Goal: Use online tool/utility: Utilize a website feature to perform a specific function

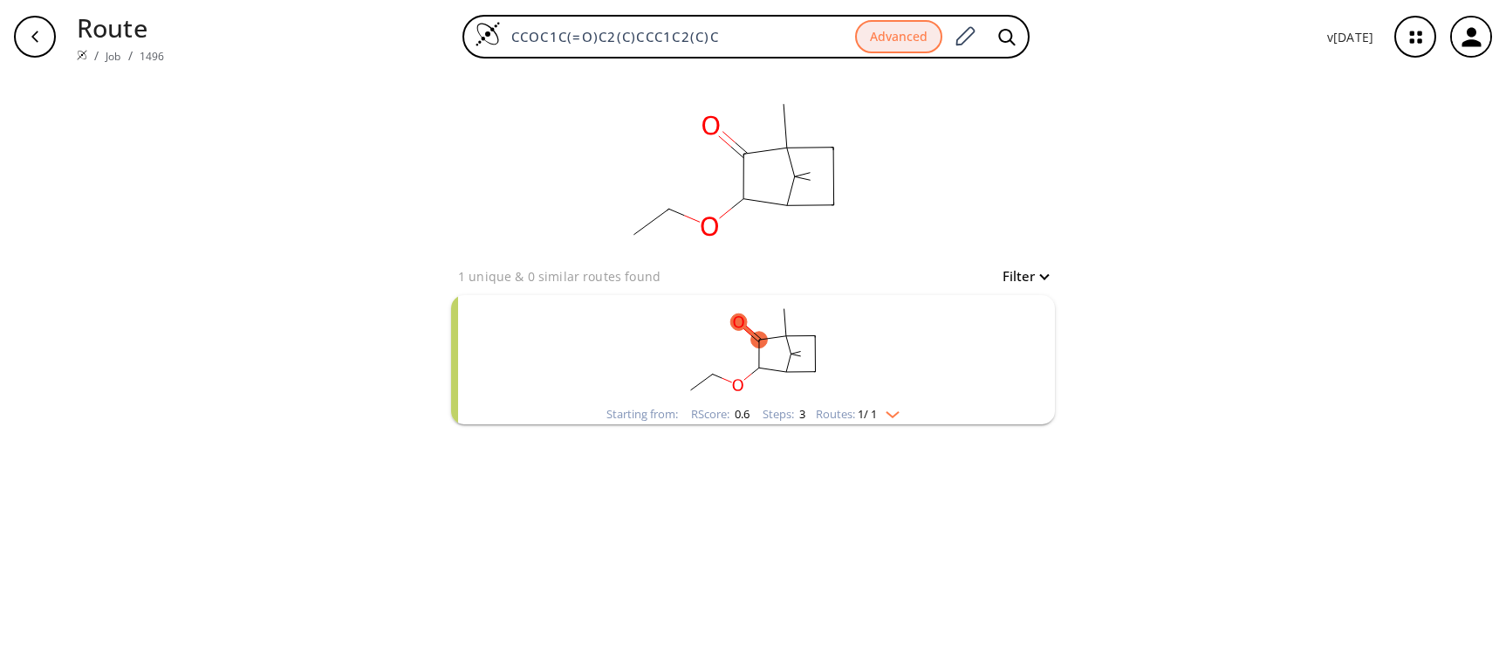
drag, startPoint x: 737, startPoint y: 31, endPoint x: 436, endPoint y: 18, distance: 302.3
click at [436, 18] on div "CCOC1C(=O)C2(C)CCC1C2(C)C Advanced" at bounding box center [745, 37] width 1135 height 44
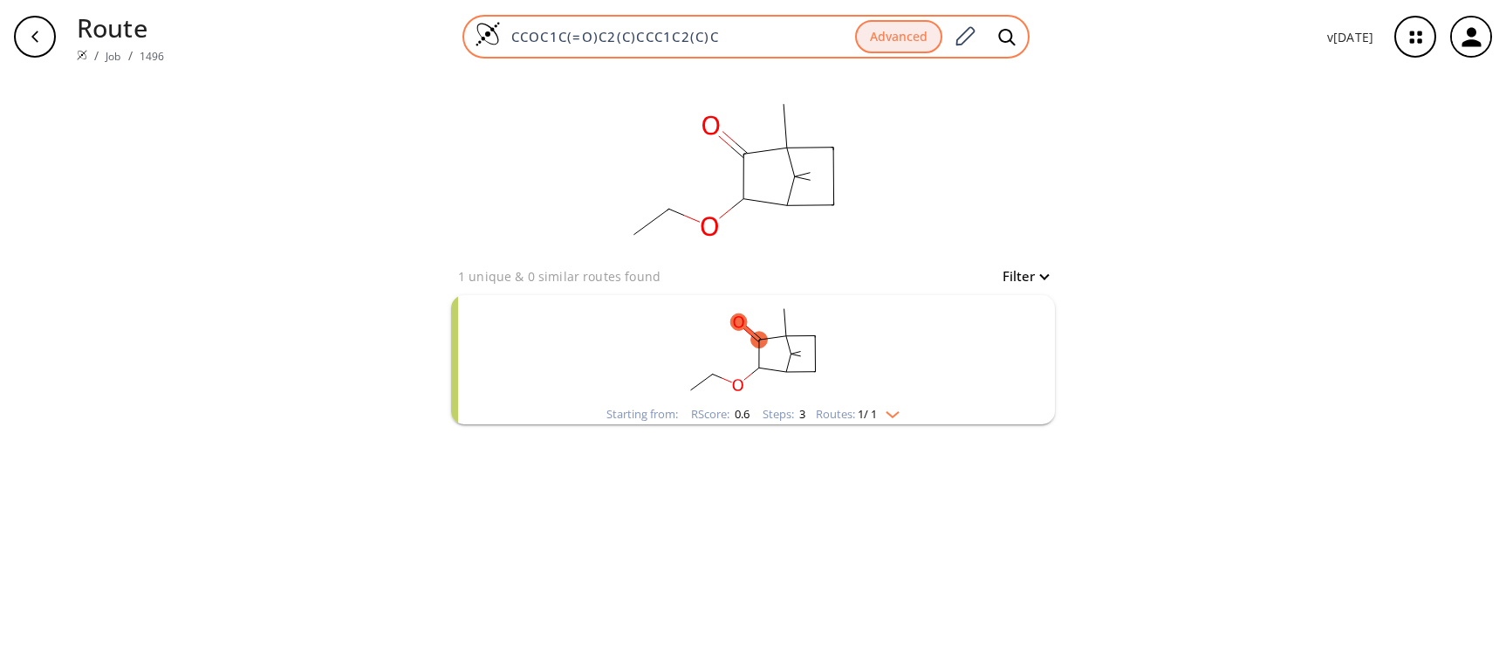
paste input "OCOCc1ccc(CC(C)C)cc1"
type input "COCOCc1ccc(CC(C)C)cc1"
click at [1008, 32] on icon at bounding box center [1006, 37] width 17 height 18
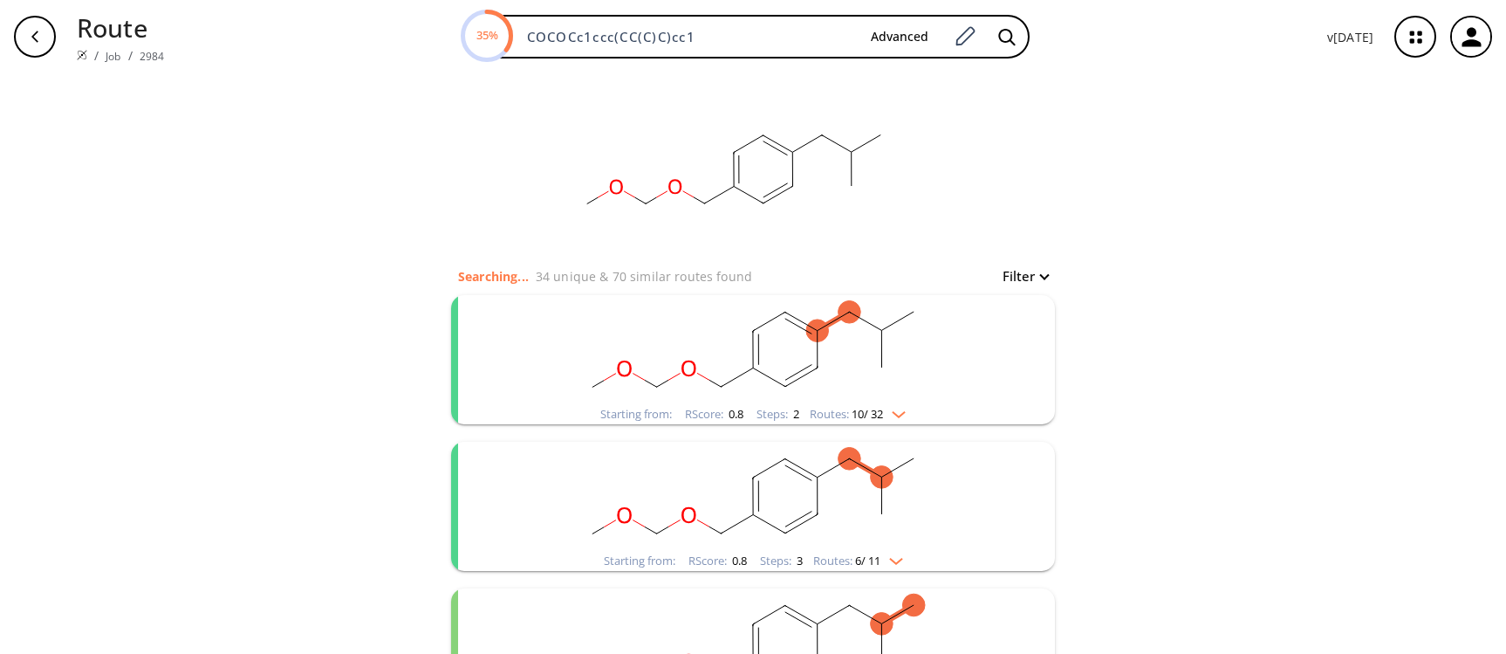
click at [642, 362] on rect "clusters" at bounding box center [753, 349] width 454 height 109
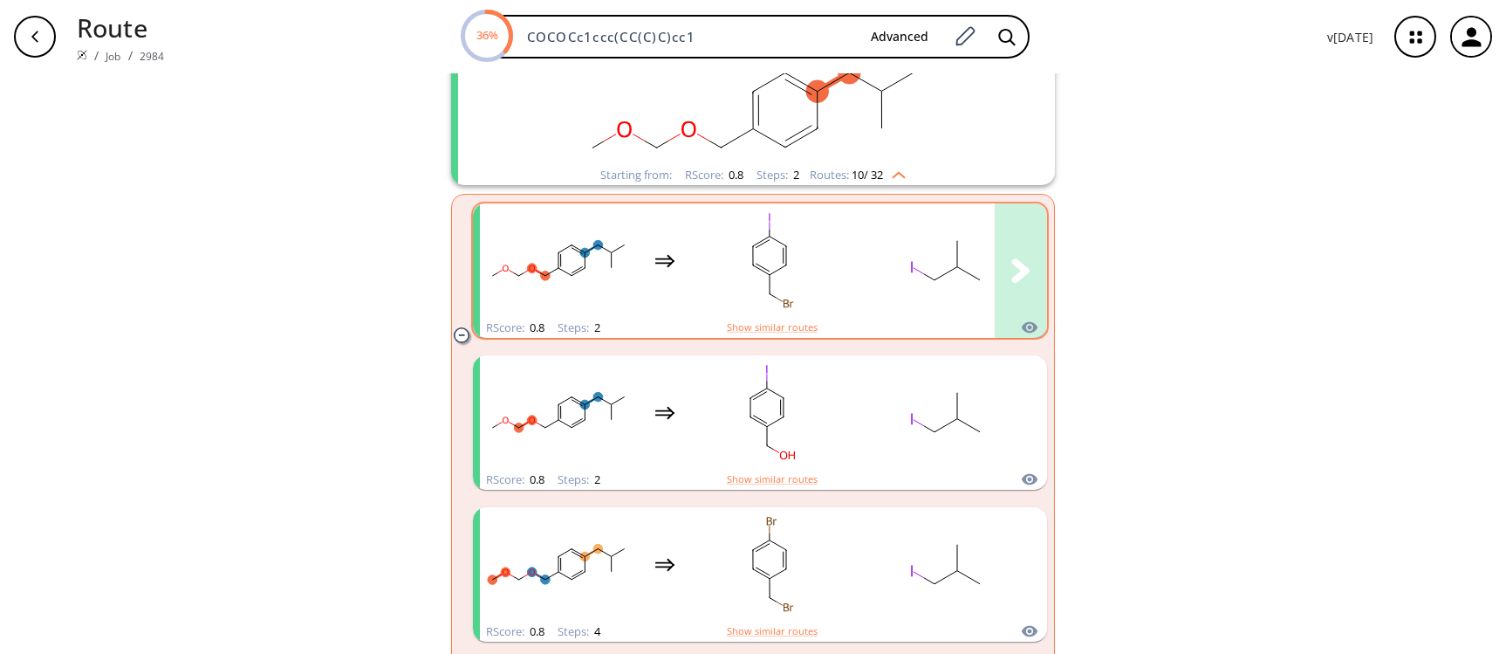
scroll to position [262, 0]
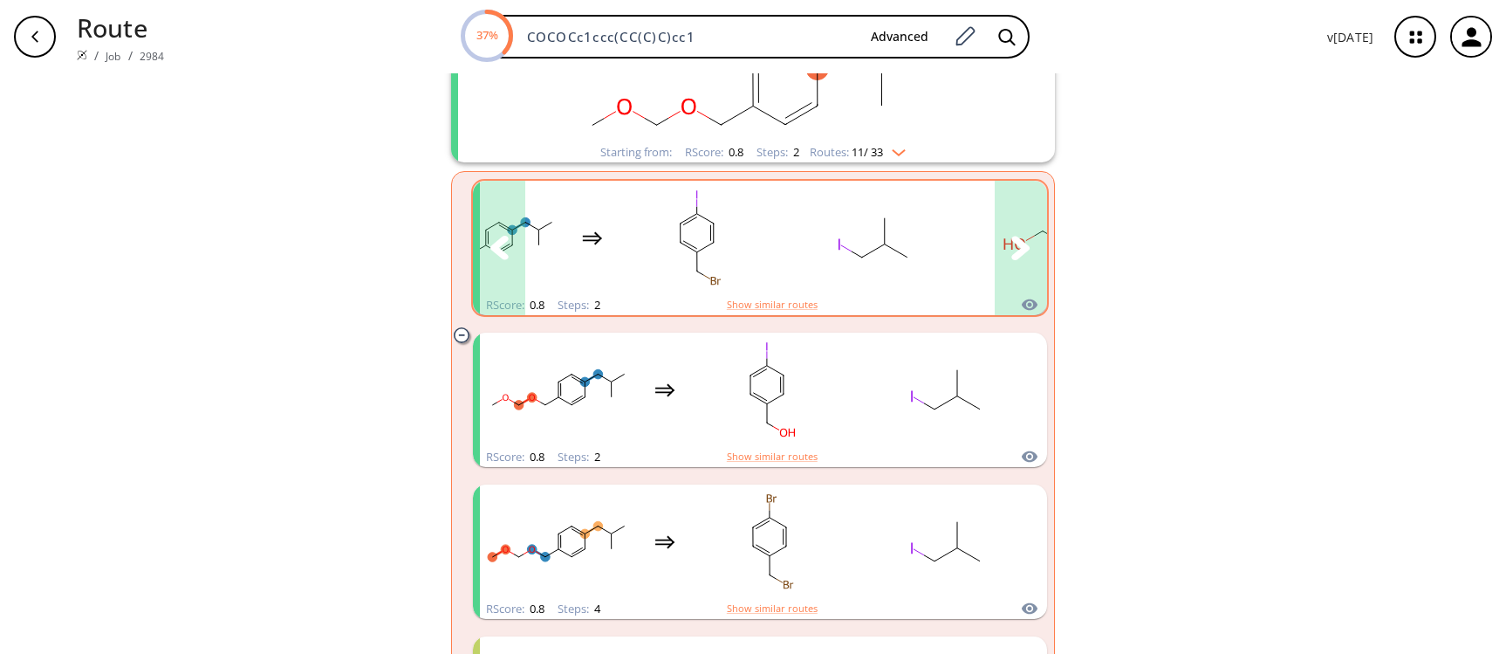
click at [1019, 250] on icon "clusters" at bounding box center [1021, 248] width 18 height 24
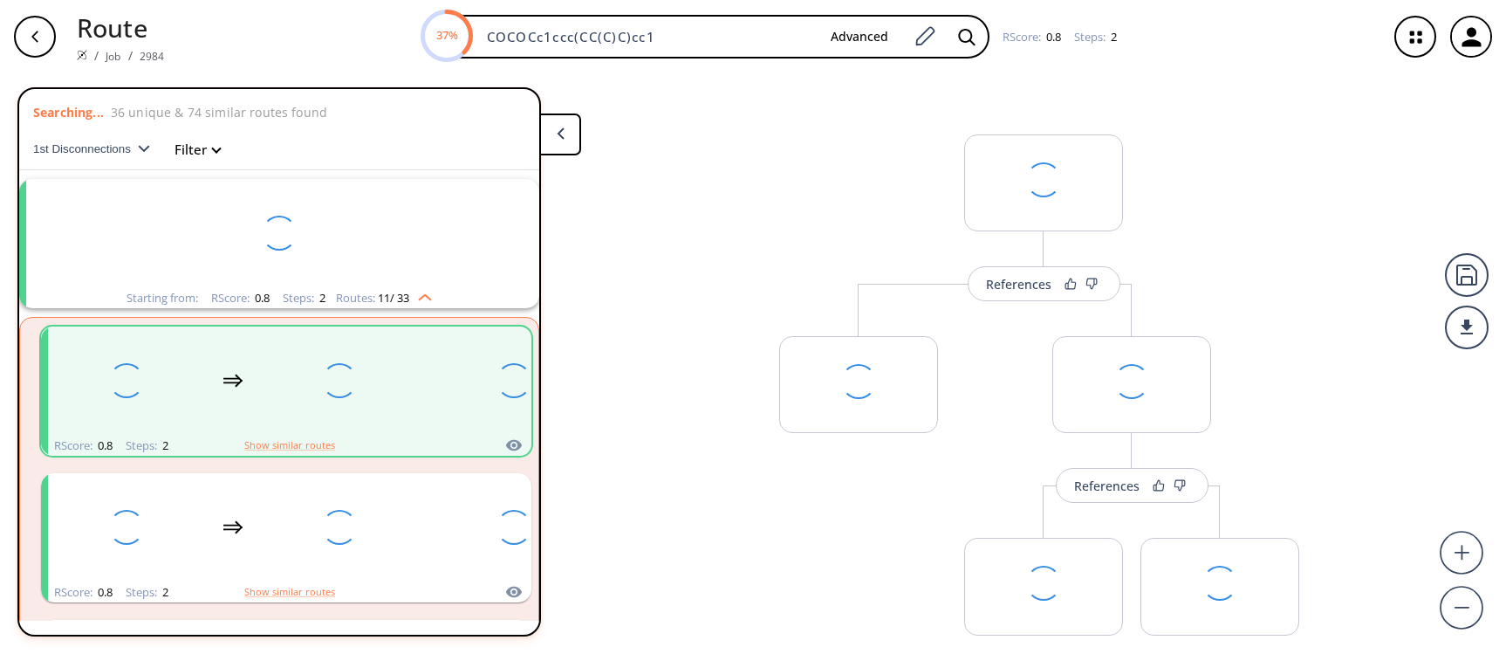
scroll to position [40, 0]
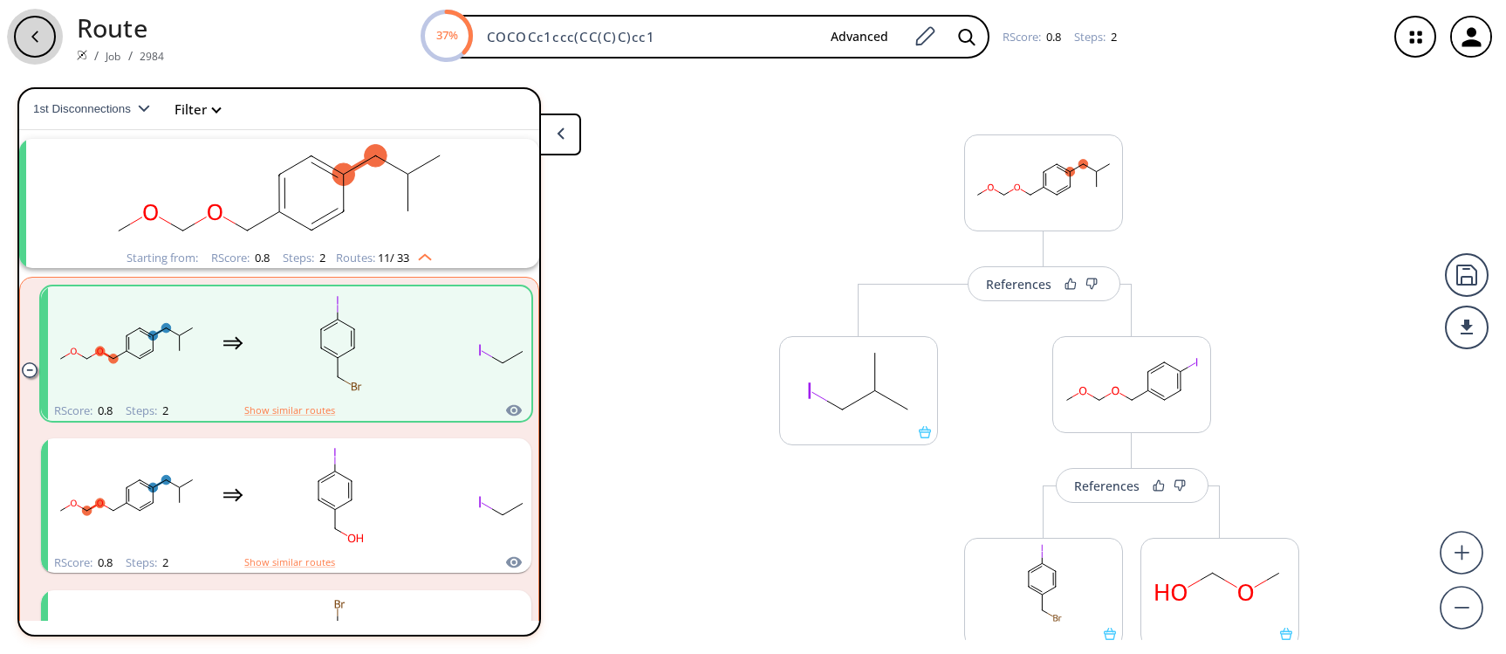
click at [39, 40] on icon "button" at bounding box center [35, 37] width 14 height 14
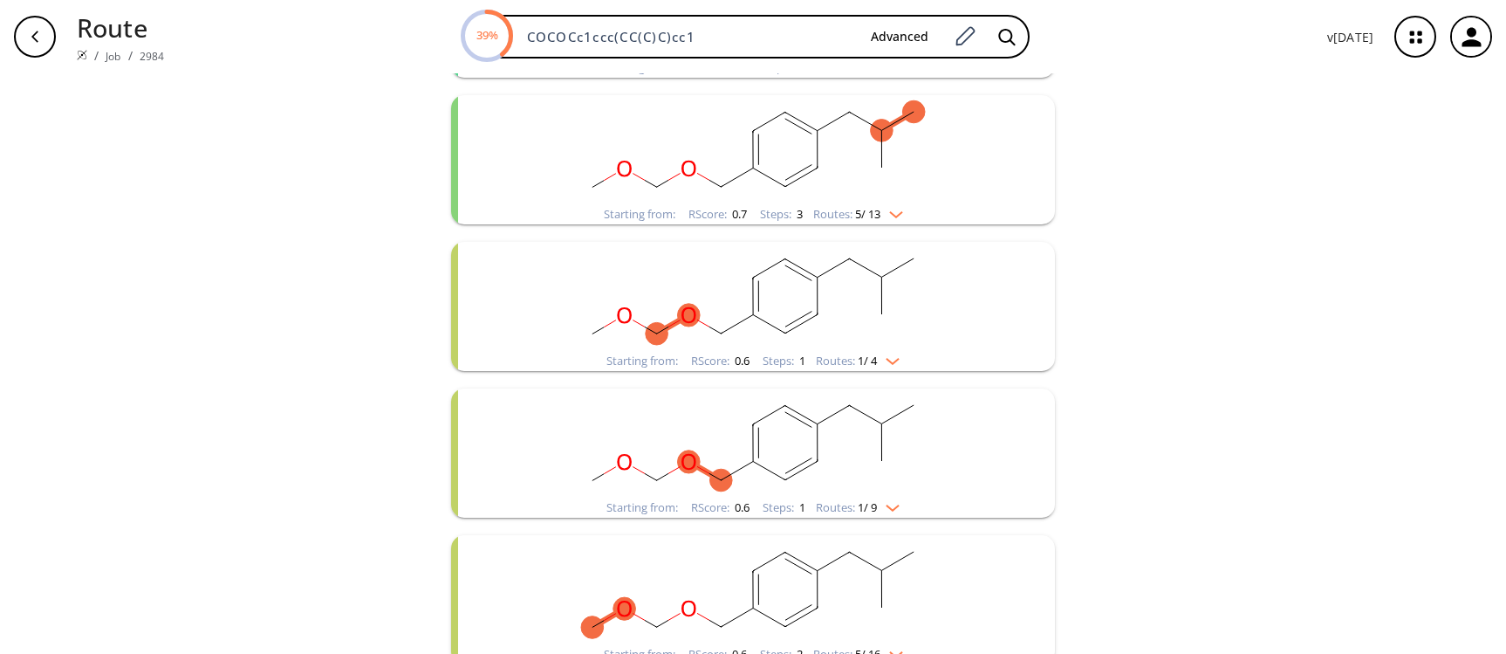
scroll to position [524, 0]
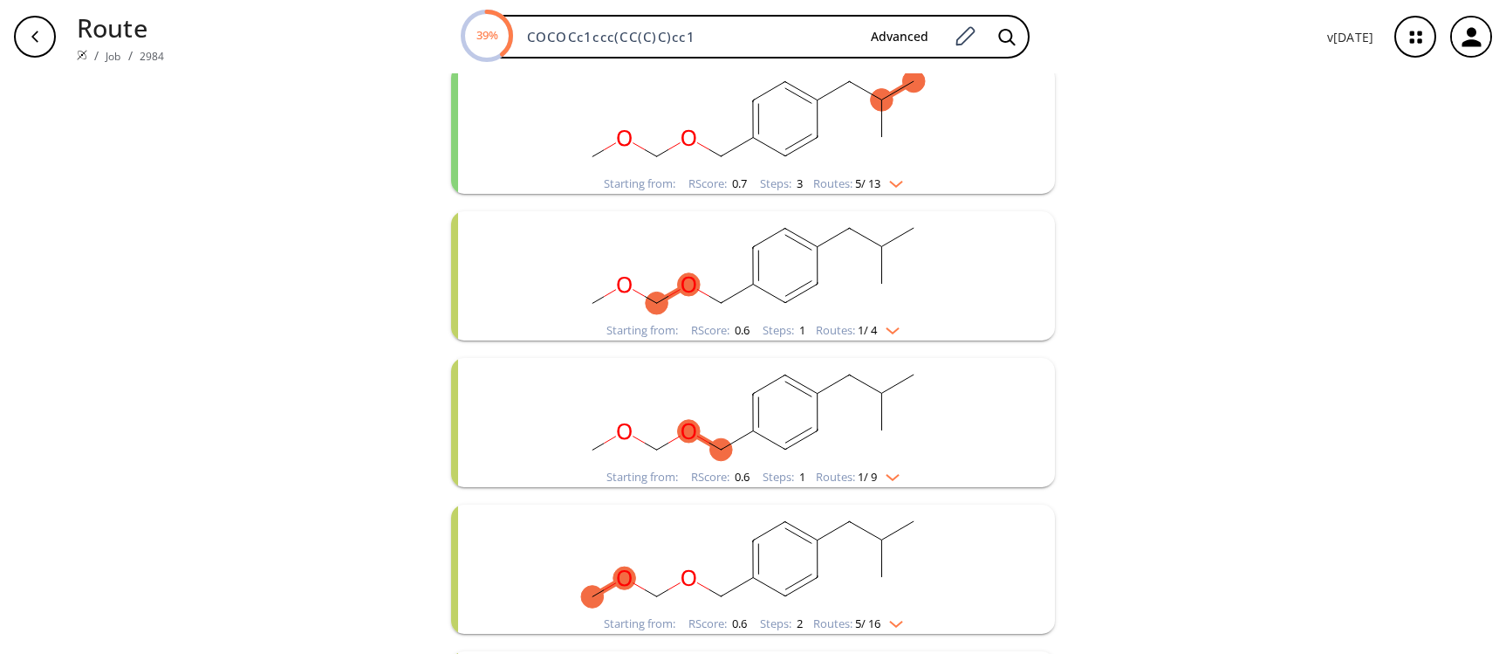
click at [931, 276] on rect "clusters" at bounding box center [753, 265] width 454 height 109
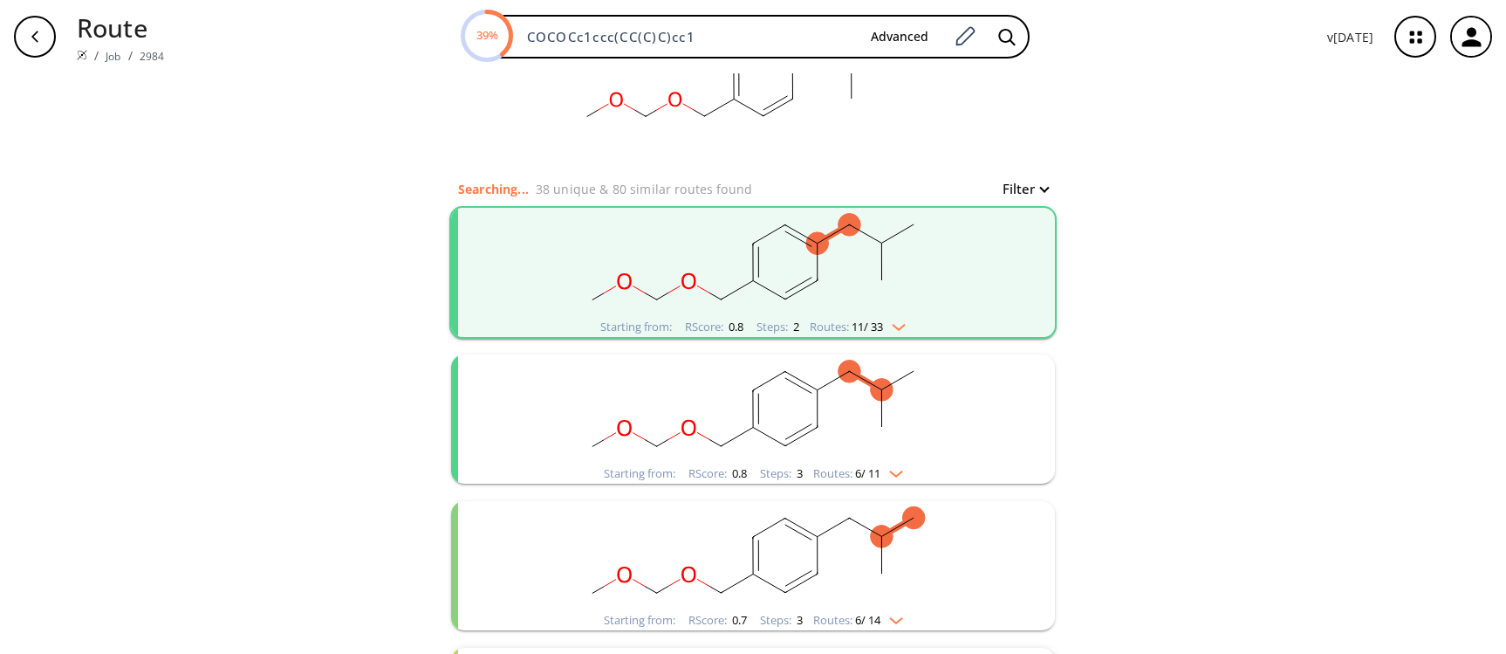
scroll to position [0, 0]
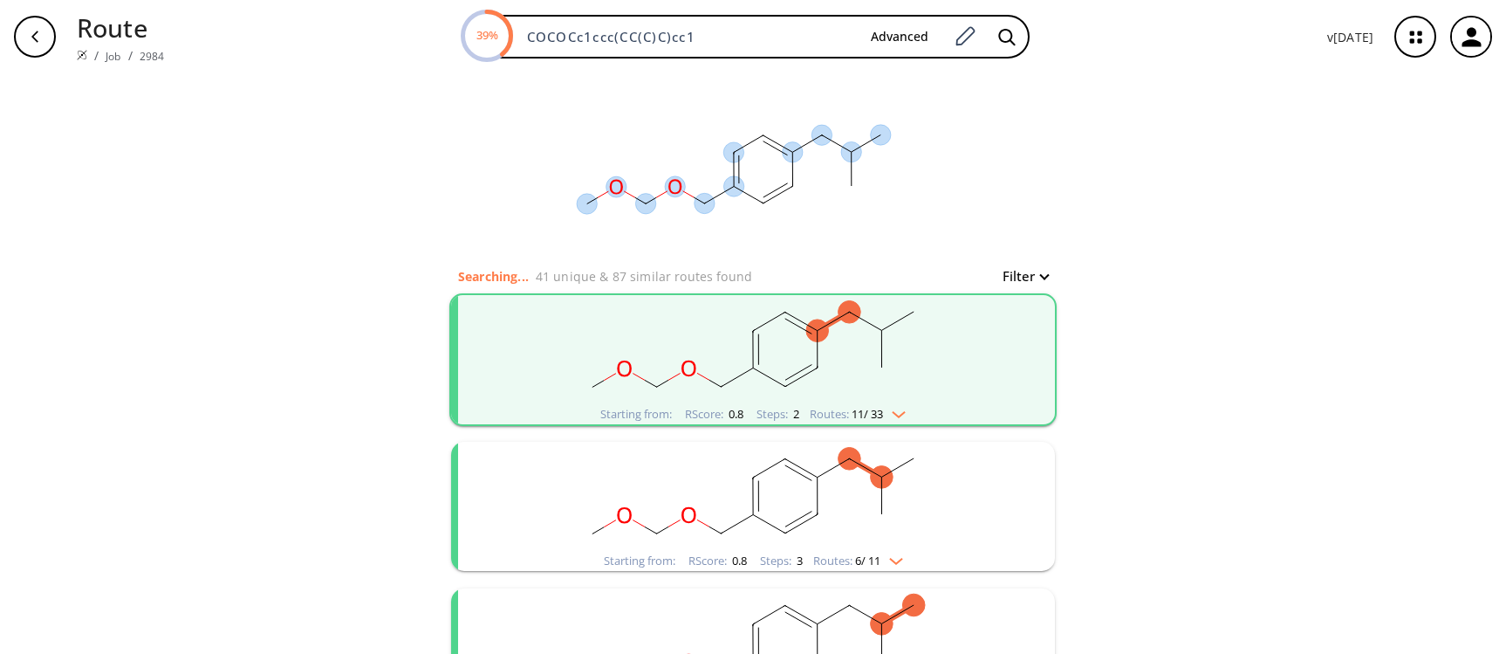
click at [504, 137] on div "clear" at bounding box center [753, 169] width 604 height 192
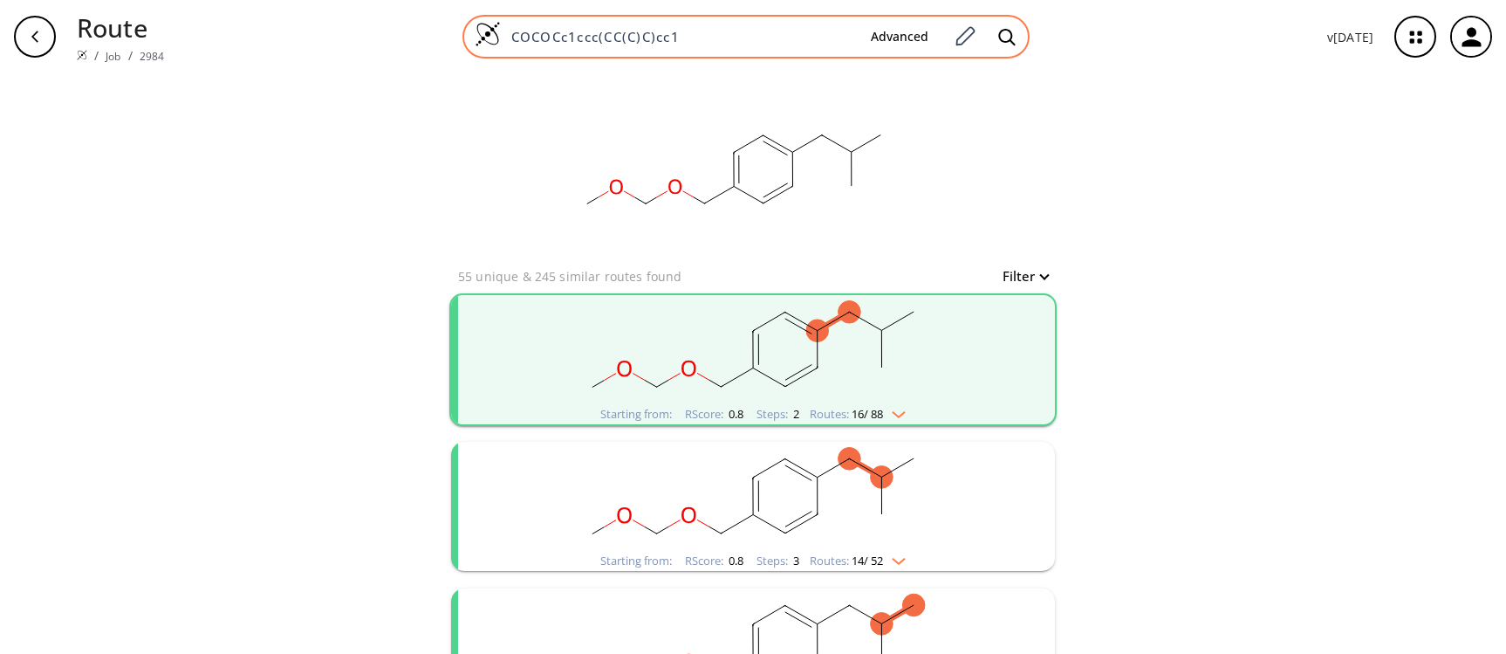
drag, startPoint x: 726, startPoint y: 40, endPoint x: 491, endPoint y: 34, distance: 234.9
click at [491, 34] on div "COCOCc1ccc(CC(C)C)cc1 Advanced" at bounding box center [746, 37] width 567 height 44
paste input "C"
type input "COCCOCc1ccc(CC(C)C)cc1"
click at [1006, 36] on icon at bounding box center [1006, 37] width 17 height 18
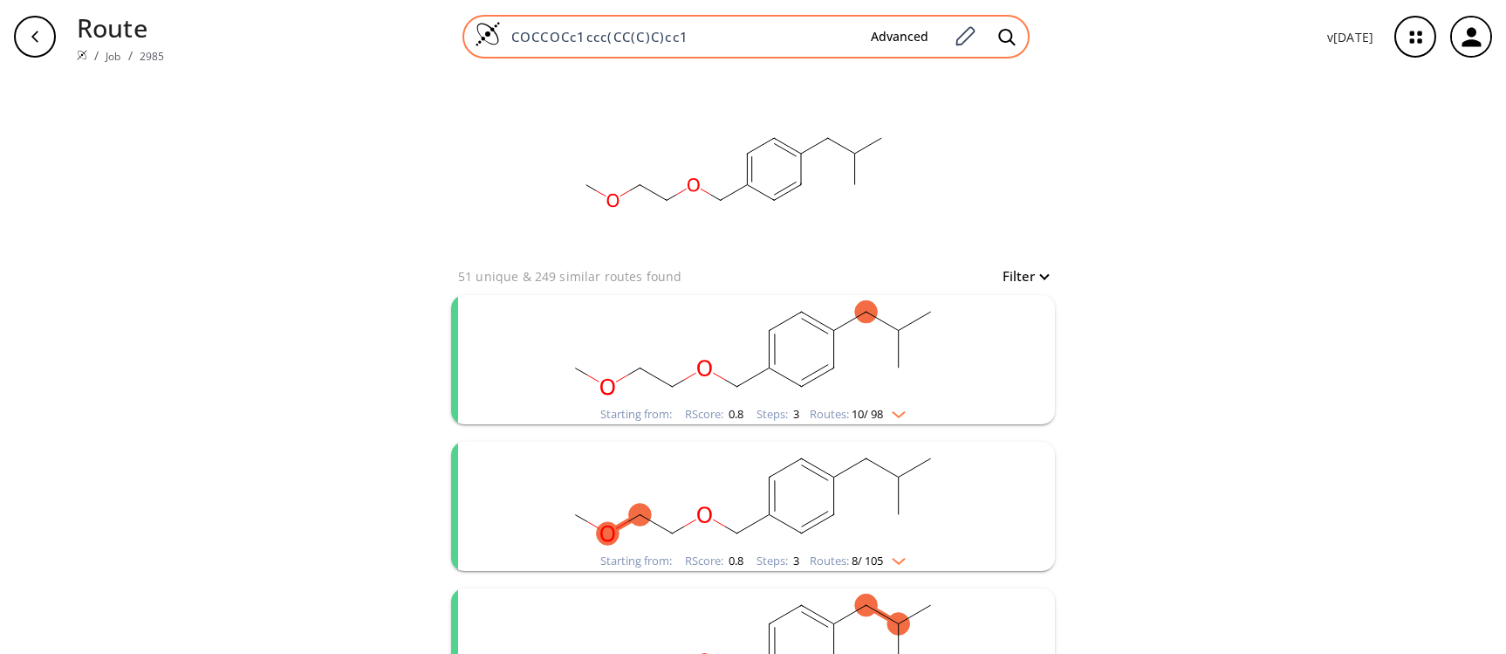
drag, startPoint x: 714, startPoint y: 41, endPoint x: 498, endPoint y: 40, distance: 215.6
click at [498, 40] on div "COCCOCc1ccc(CC(C)C)cc1 Advanced" at bounding box center [746, 37] width 567 height 44
paste input
type input "CCOCc1ccc(CC(C)C)cc1"
click at [1009, 35] on icon at bounding box center [1006, 37] width 17 height 18
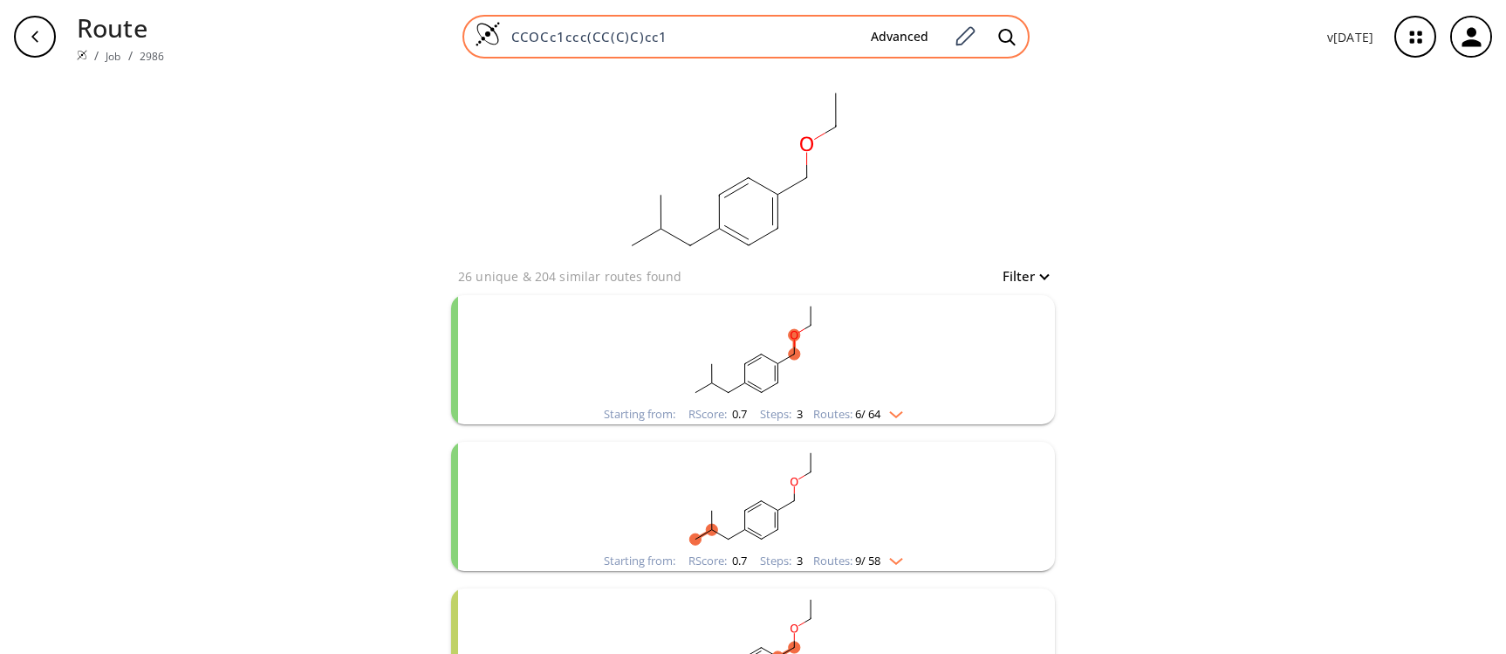
drag, startPoint x: 700, startPoint y: 43, endPoint x: 497, endPoint y: 45, distance: 203.4
click at [497, 45] on div "CCOCc1ccc(CC(C)C)cc1 Advanced" at bounding box center [746, 37] width 567 height 44
paste input "C=C"
type input "C=CCCOCc1ccc(CC(C)C)cc1"
click at [1010, 37] on icon at bounding box center [1006, 37] width 17 height 18
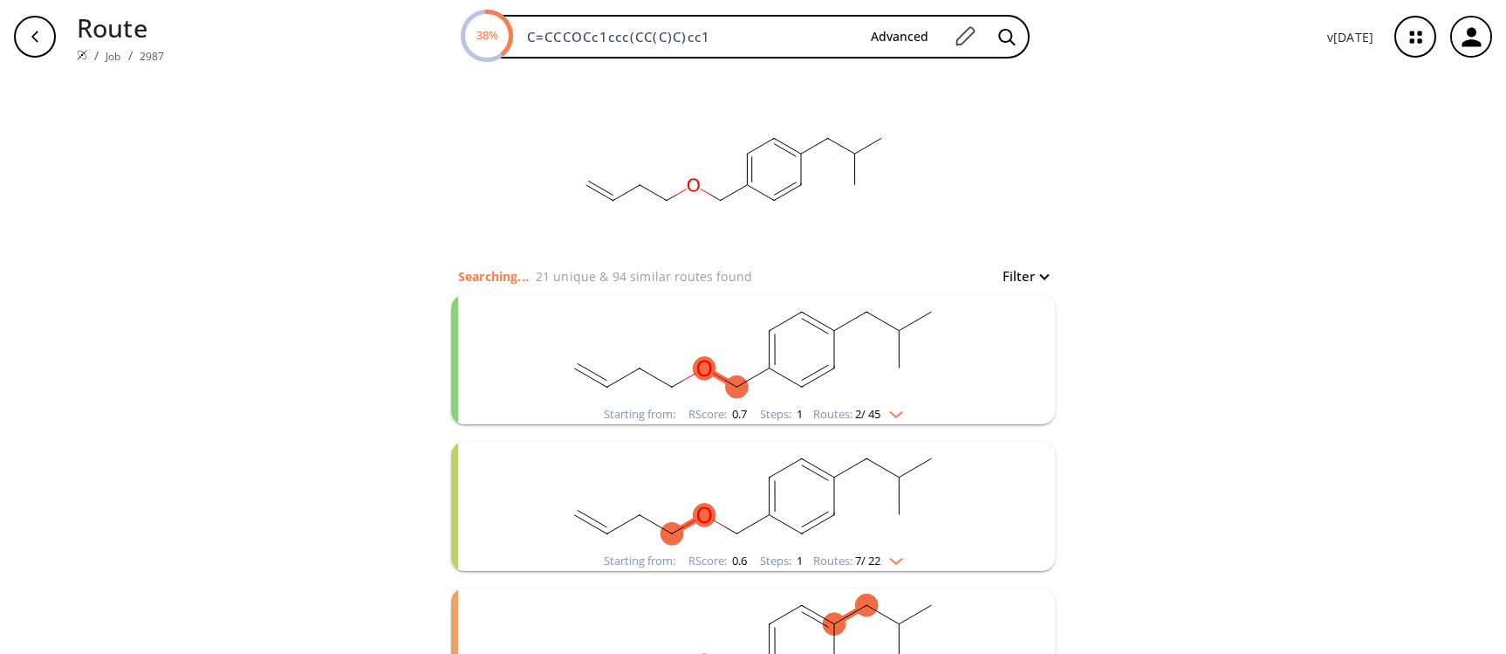
click at [1234, 428] on div "clear Searching... 21 unique & 94 similar routes found Filter Starting from: RS…" at bounding box center [753, 589] width 1506 height 1033
click at [139, 538] on div "clear Searching... 27 unique & 102 similar routes found Filter Starting from: R…" at bounding box center [753, 589] width 1506 height 1033
